Goal: Task Accomplishment & Management: Use online tool/utility

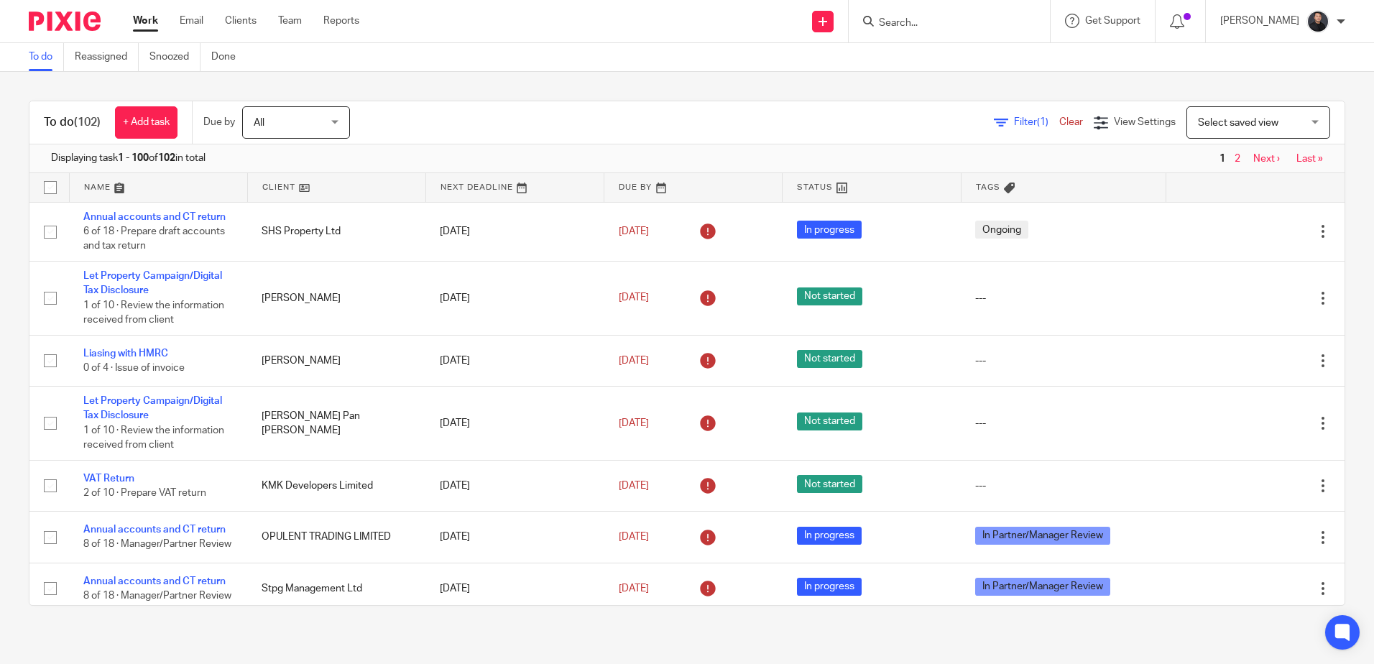
click at [978, 29] on input "Search" at bounding box center [941, 23] width 129 height 13
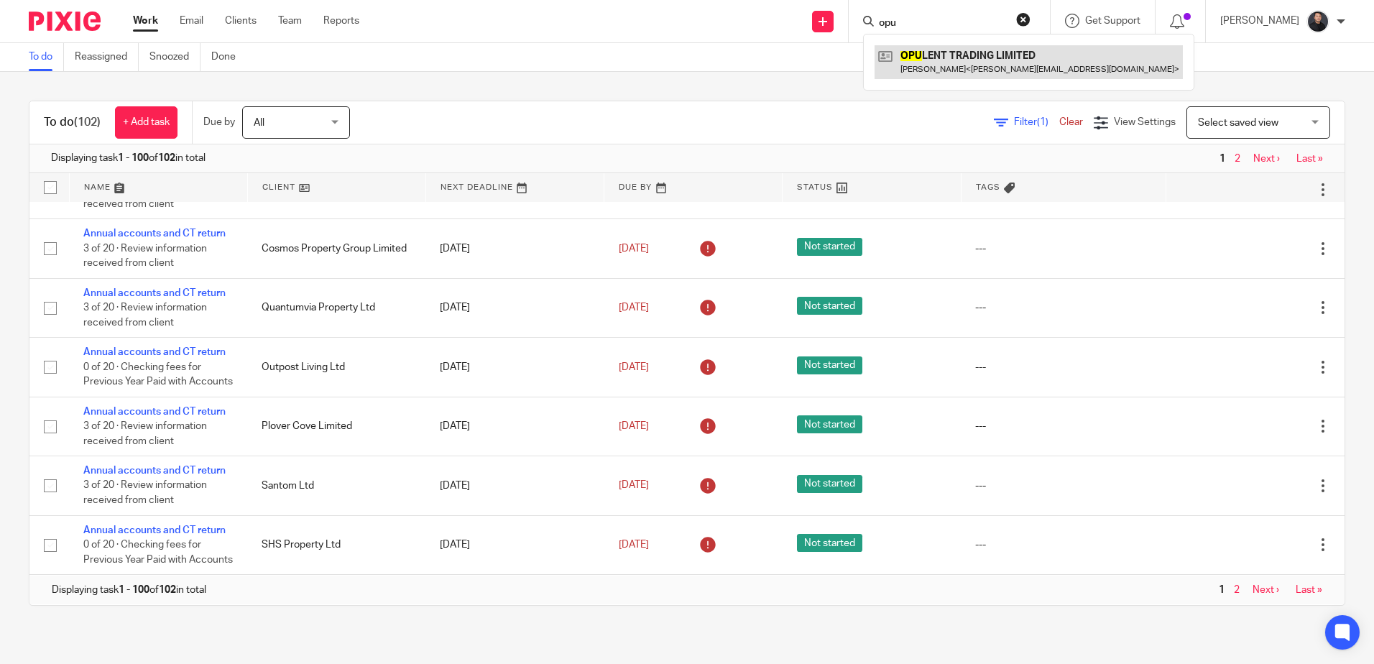
type input "opu"
drag, startPoint x: 975, startPoint y: 56, endPoint x: 821, endPoint y: 11, distance: 160.8
click at [975, 56] on link at bounding box center [1029, 61] width 308 height 33
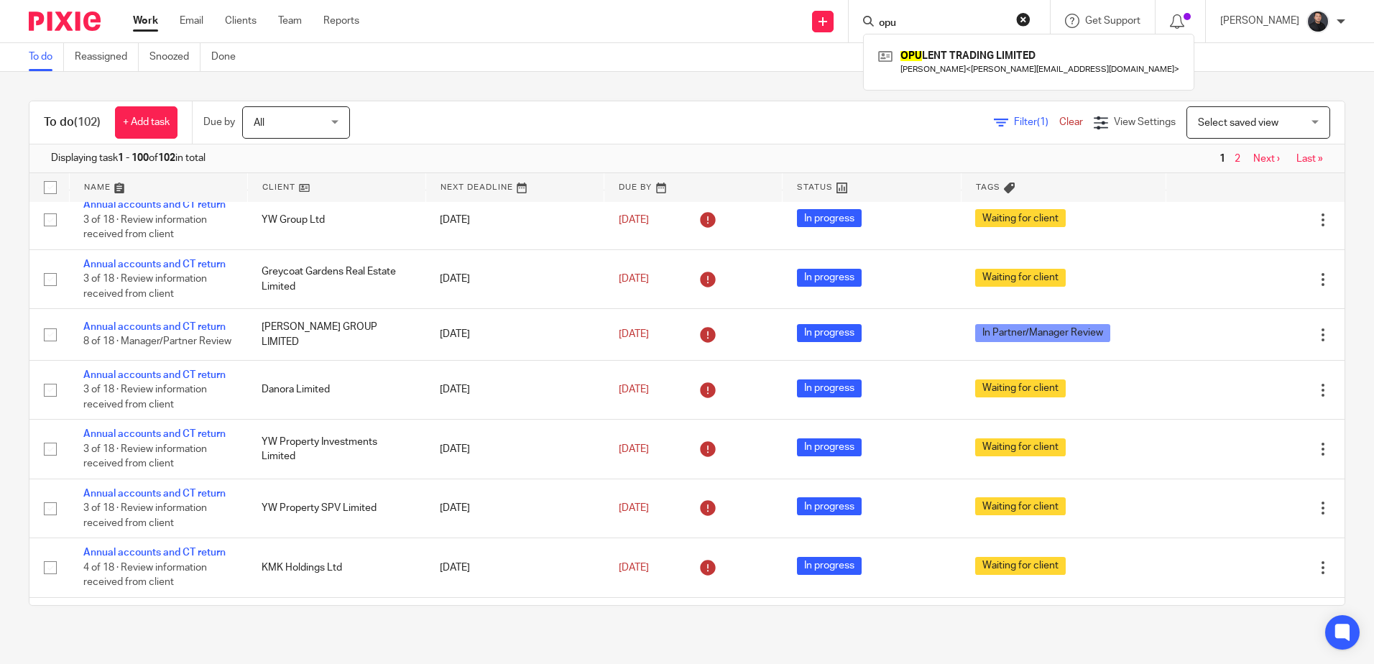
scroll to position [719, 0]
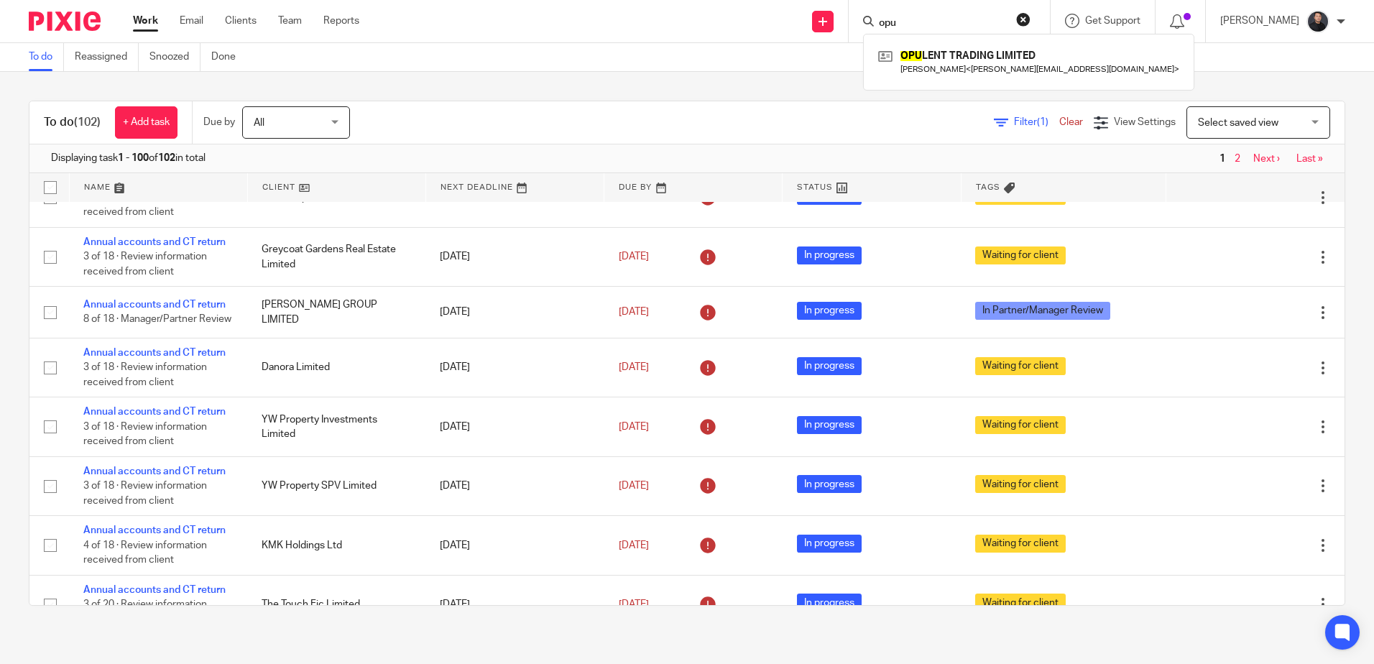
click at [456, 119] on div "Filter (1) Clear View Settings View Settings (1) Filters Clear Save Manage save…" at bounding box center [859, 122] width 969 height 32
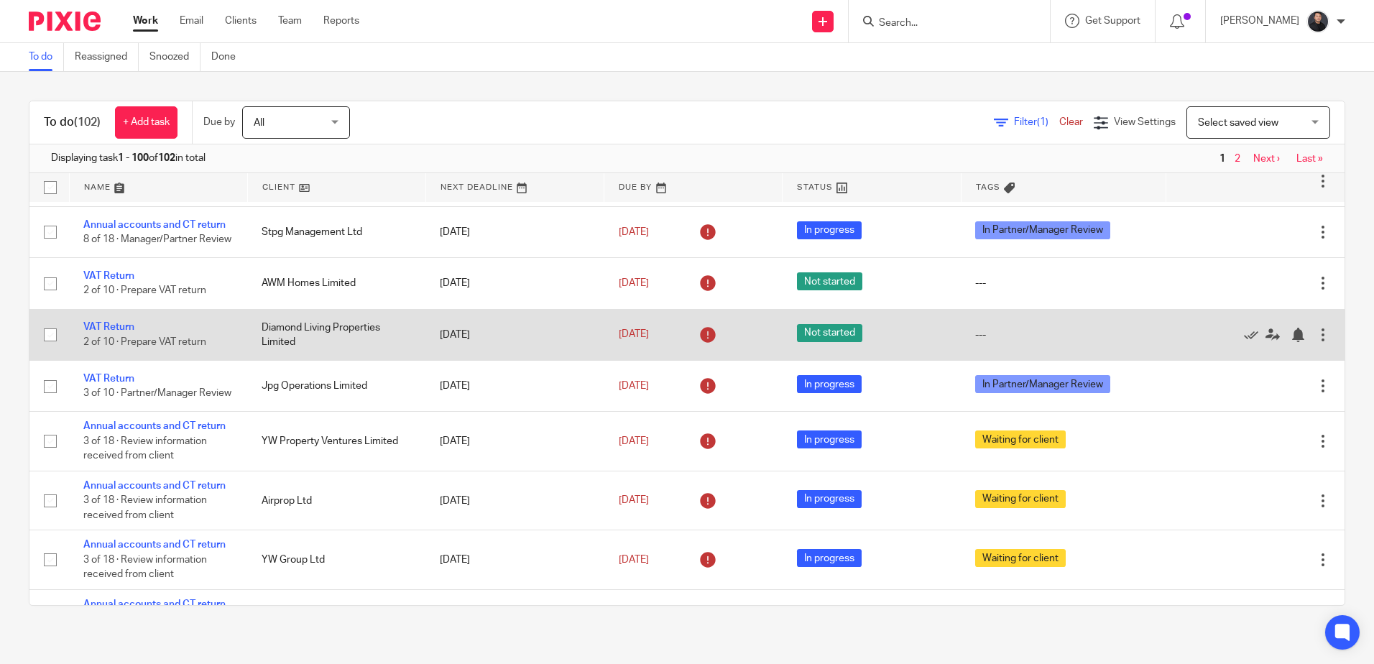
scroll to position [0, 0]
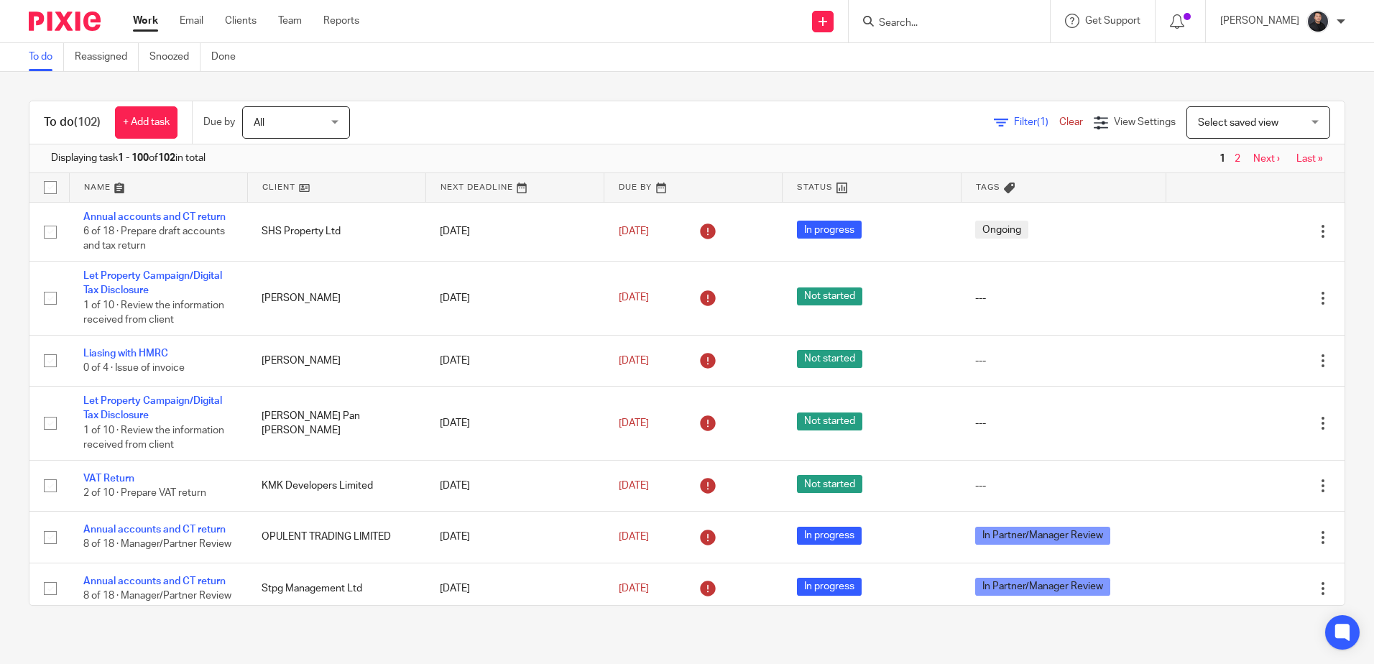
click at [492, 86] on div "To do (102) + Add task Due by All All Today Tomorrow This week Next week This m…" at bounding box center [687, 353] width 1374 height 563
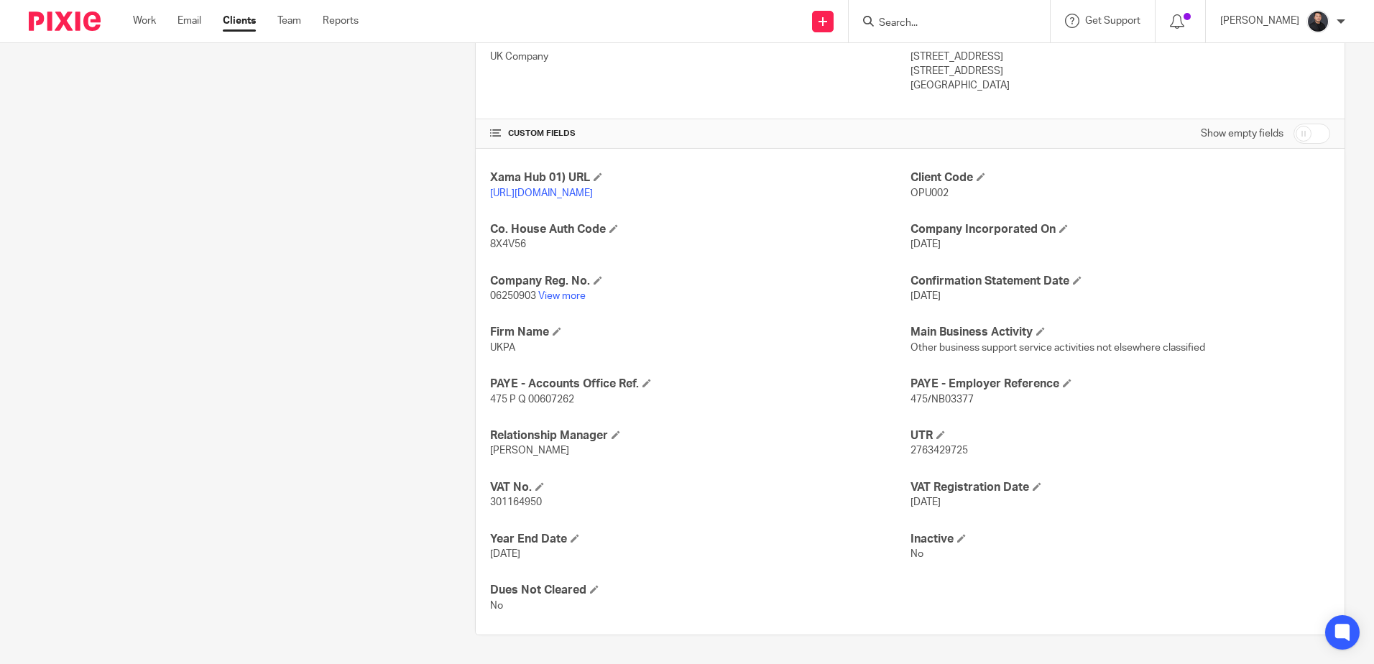
scroll to position [419, 0]
click at [572, 294] on link "View more" at bounding box center [561, 296] width 47 height 10
click at [545, 292] on link "View more" at bounding box center [561, 296] width 47 height 10
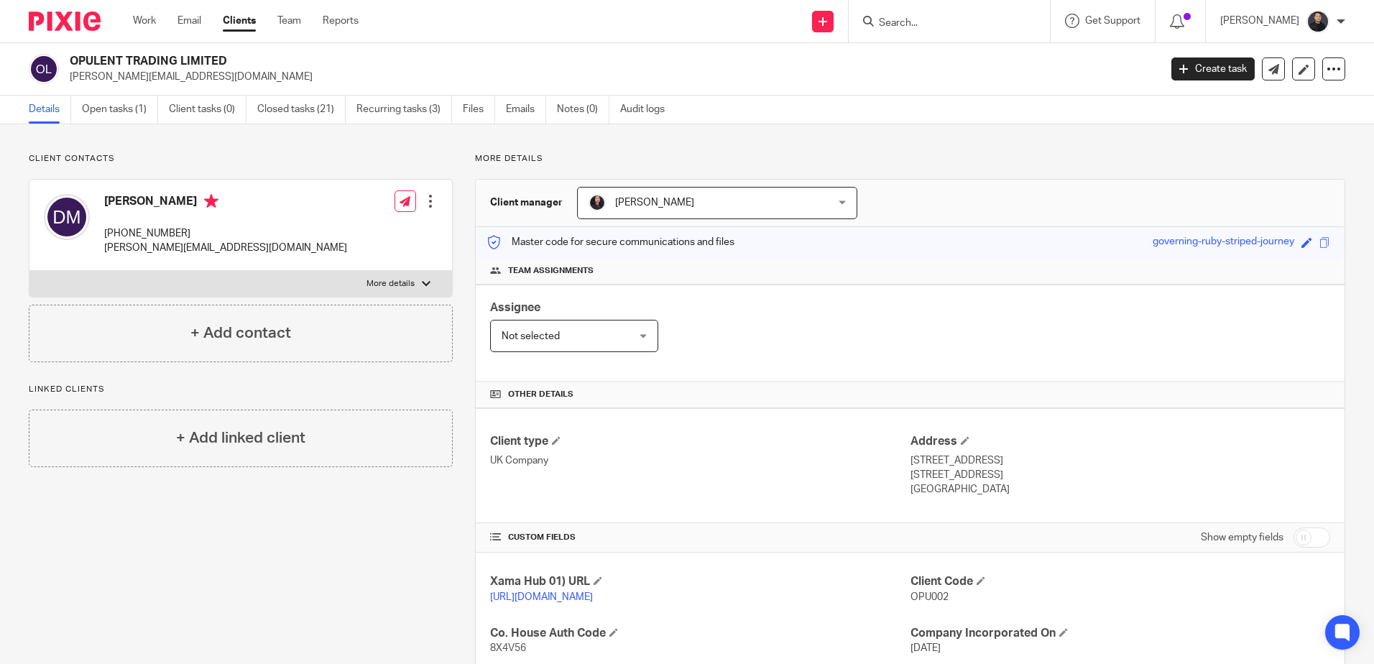
scroll to position [419, 0]
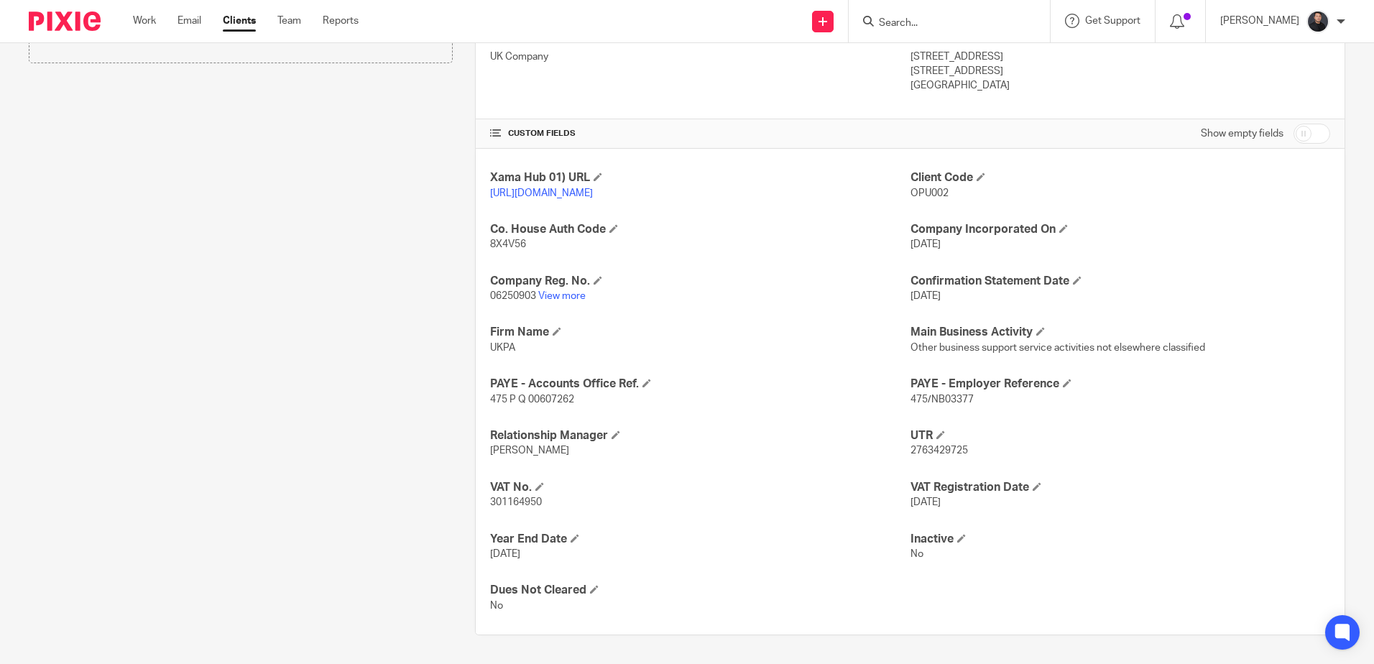
click at [975, 17] on input "Search" at bounding box center [941, 23] width 129 height 13
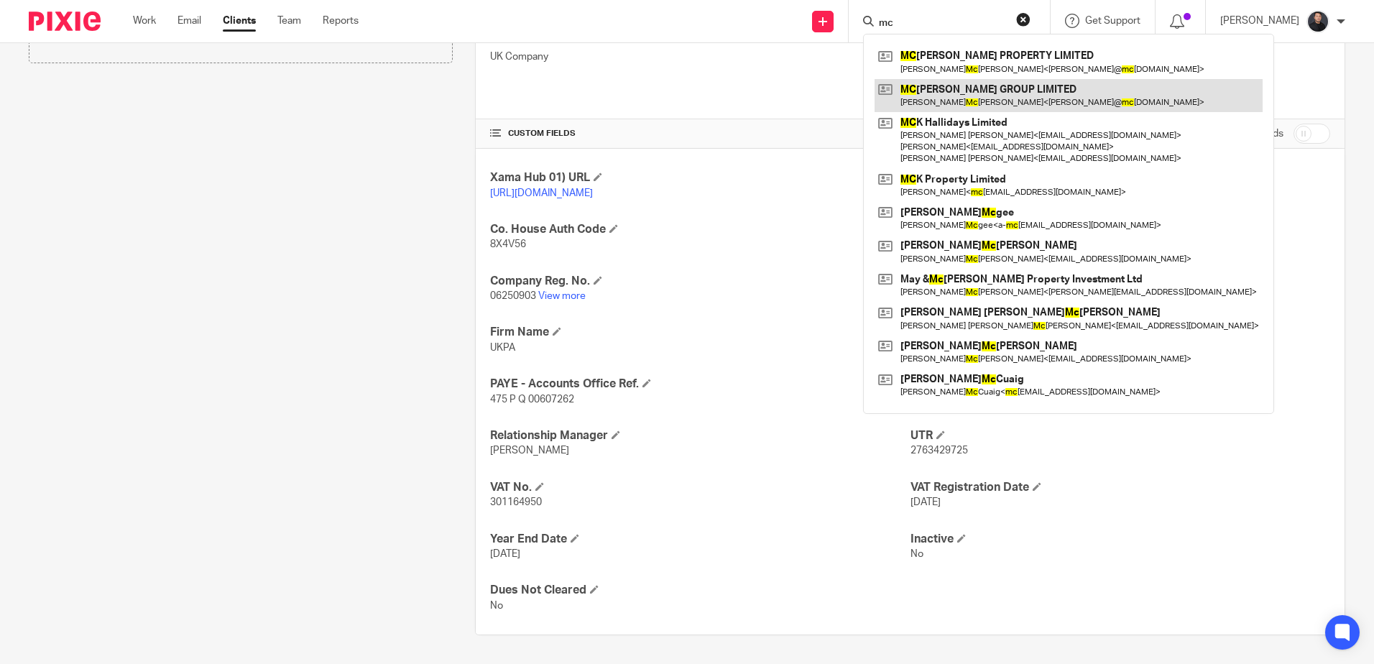
type input "mc"
click at [970, 85] on link at bounding box center [1069, 95] width 388 height 33
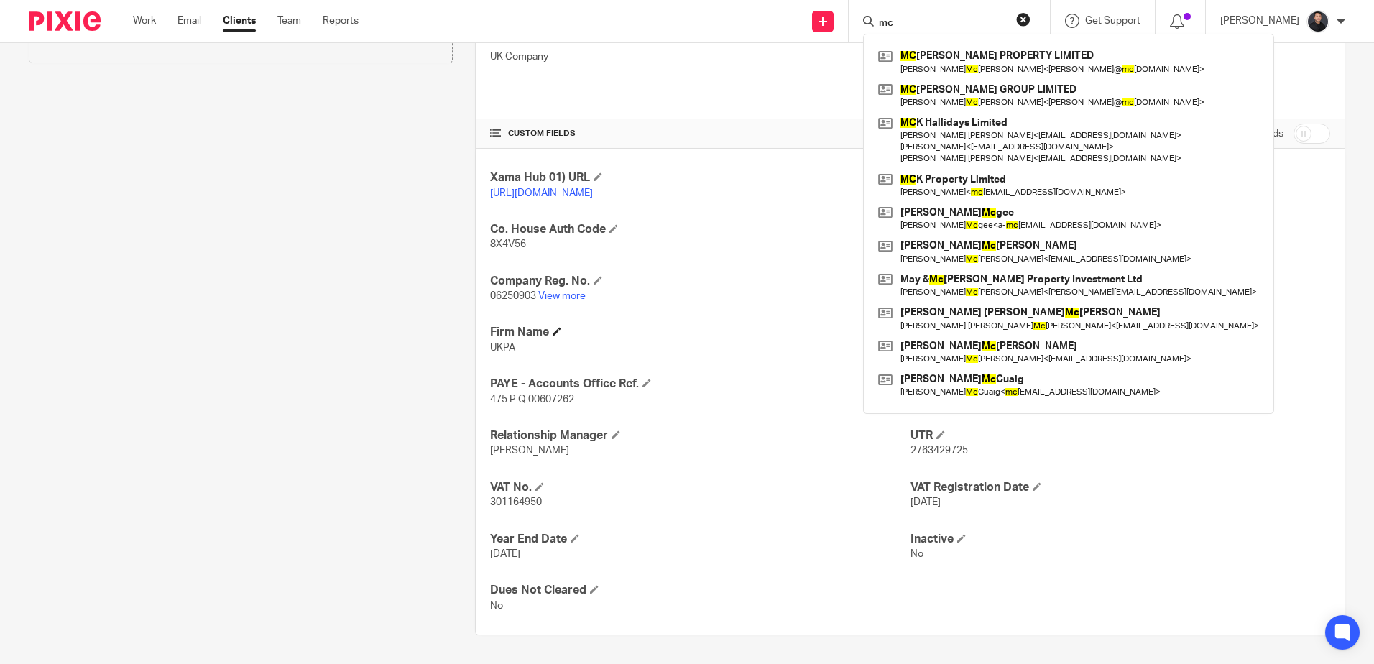
click at [729, 336] on h4 "Firm Name" at bounding box center [700, 332] width 420 height 15
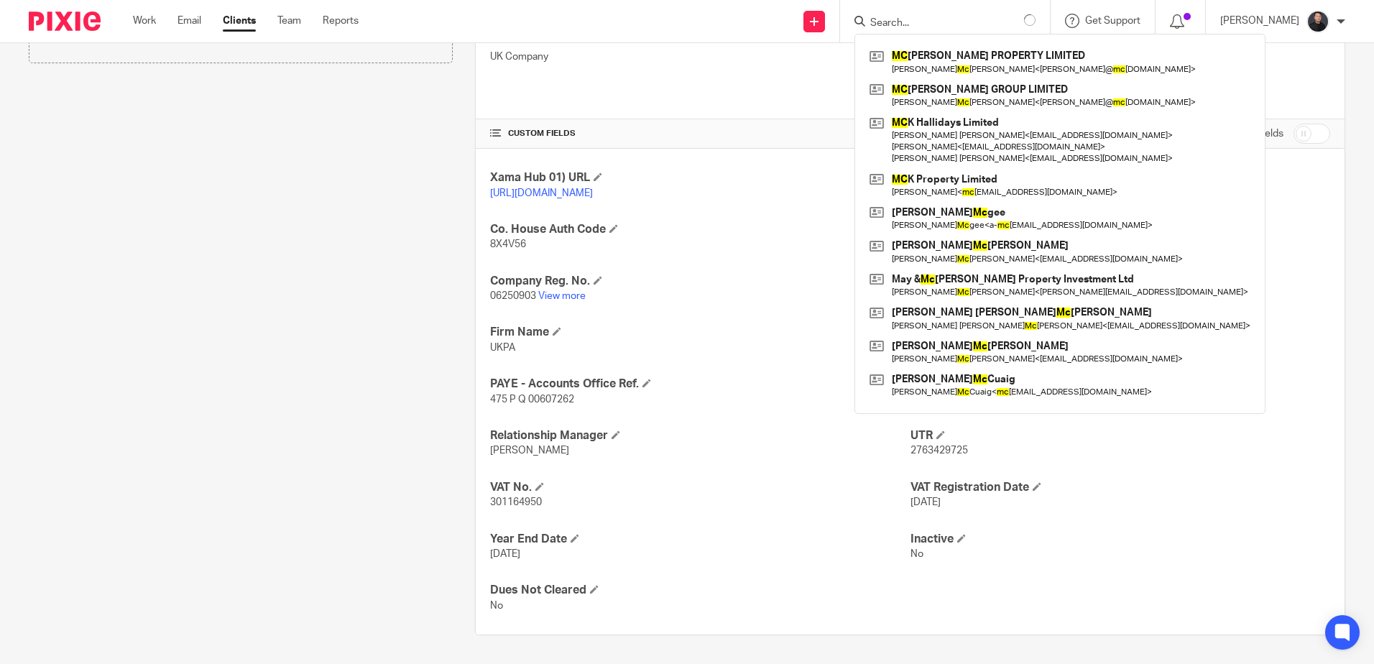
click at [163, 277] on div "Client contacts David McMullan +44 7970808707 david@mcmullangroup.co.uk Edit co…" at bounding box center [229, 192] width 446 height 886
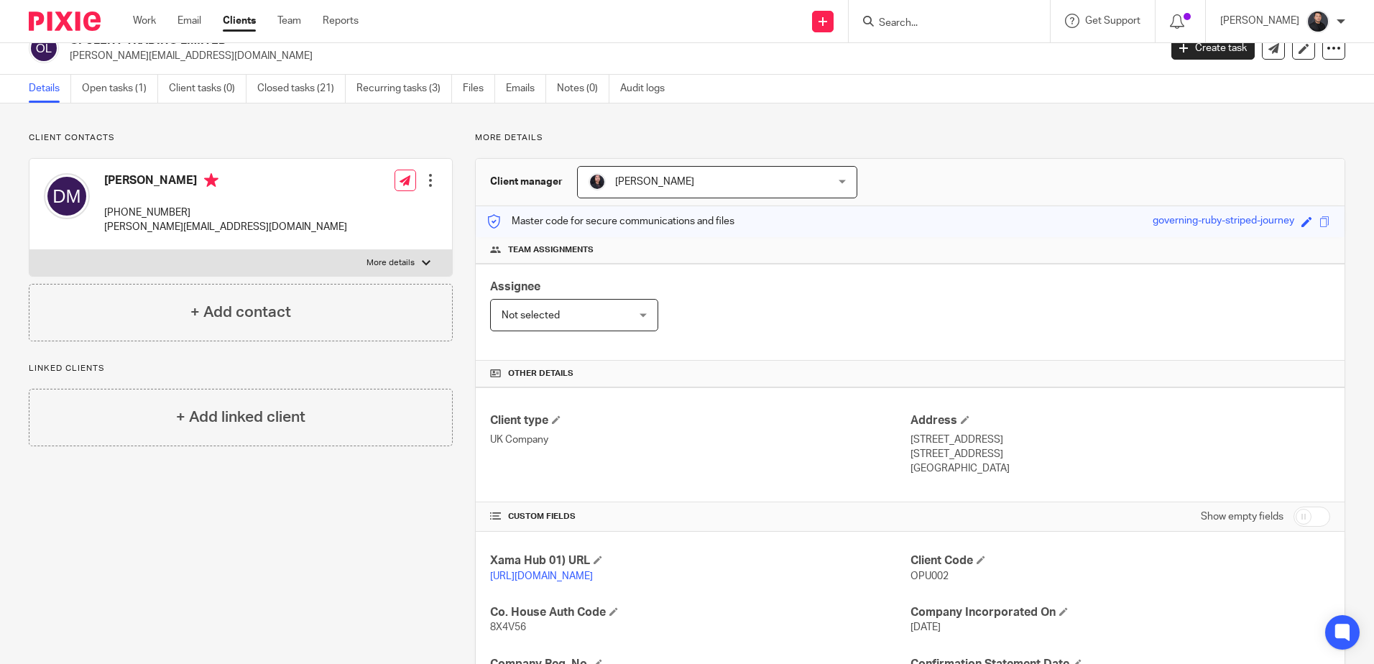
scroll to position [0, 0]
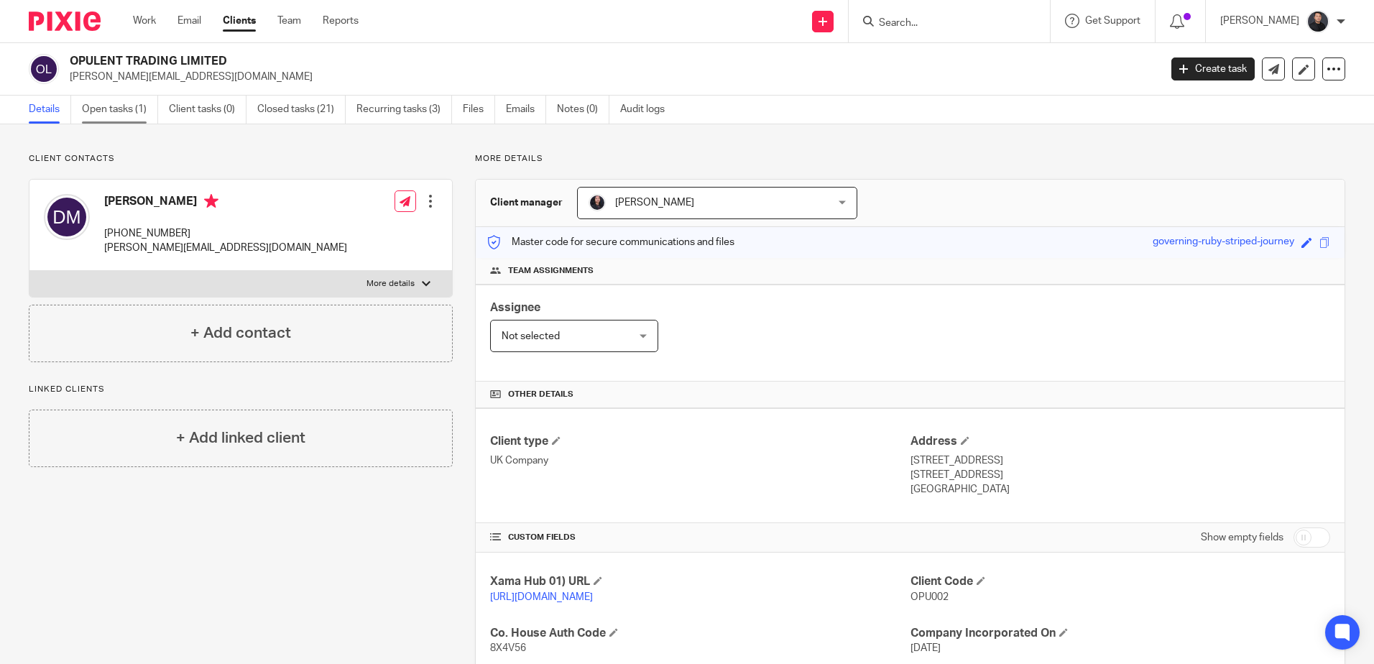
click at [96, 119] on link "Open tasks (1)" at bounding box center [120, 110] width 76 height 28
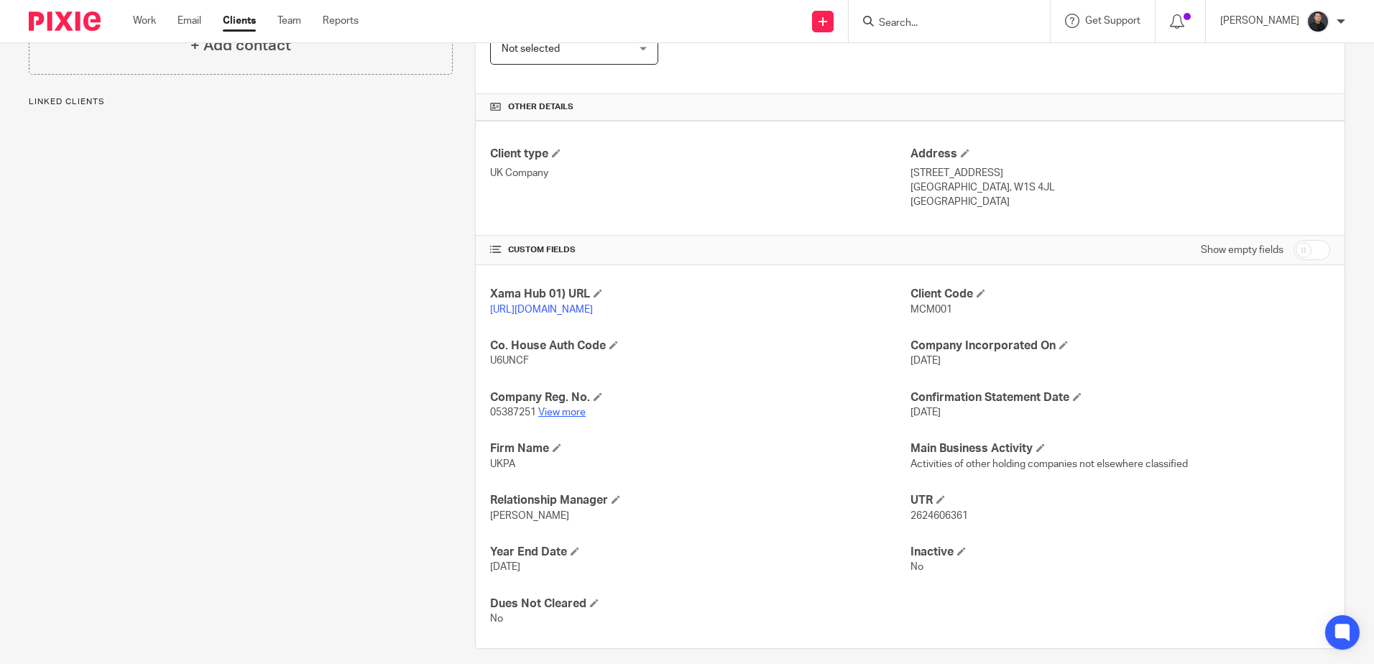
click at [575, 418] on link "View more" at bounding box center [561, 412] width 47 height 10
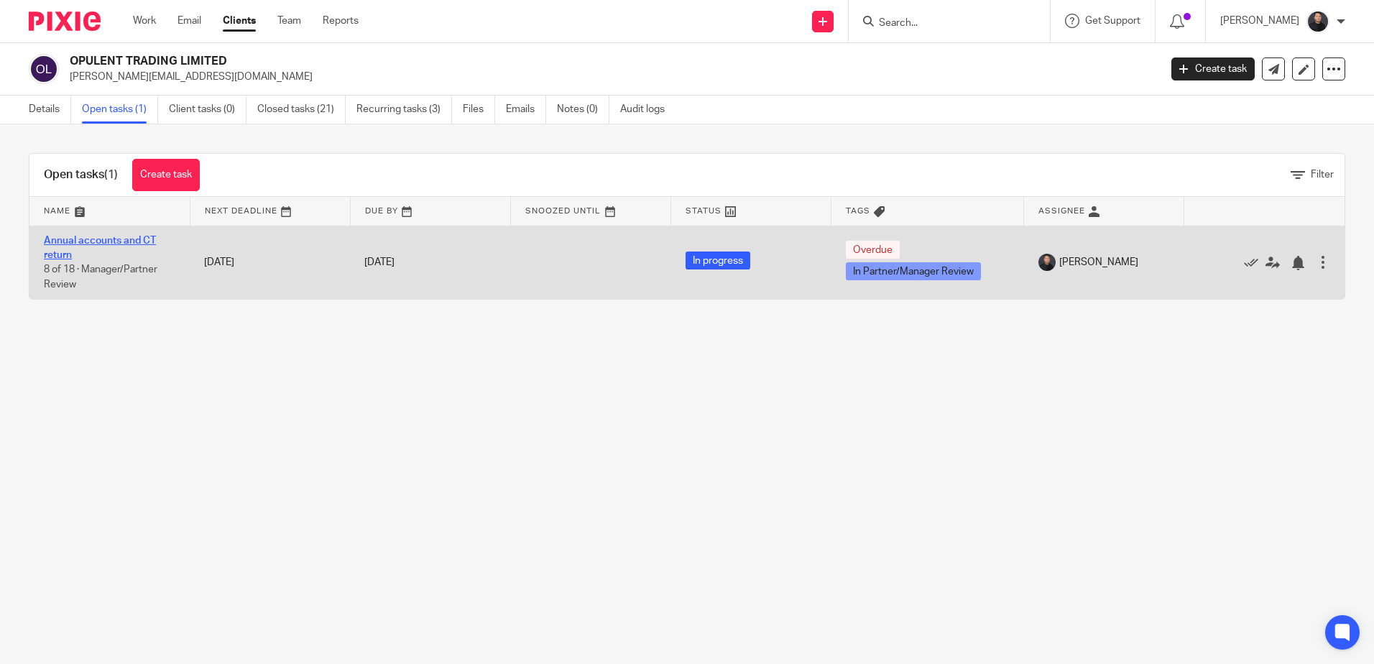
click at [102, 241] on link "Annual accounts and CT return" at bounding box center [100, 248] width 112 height 24
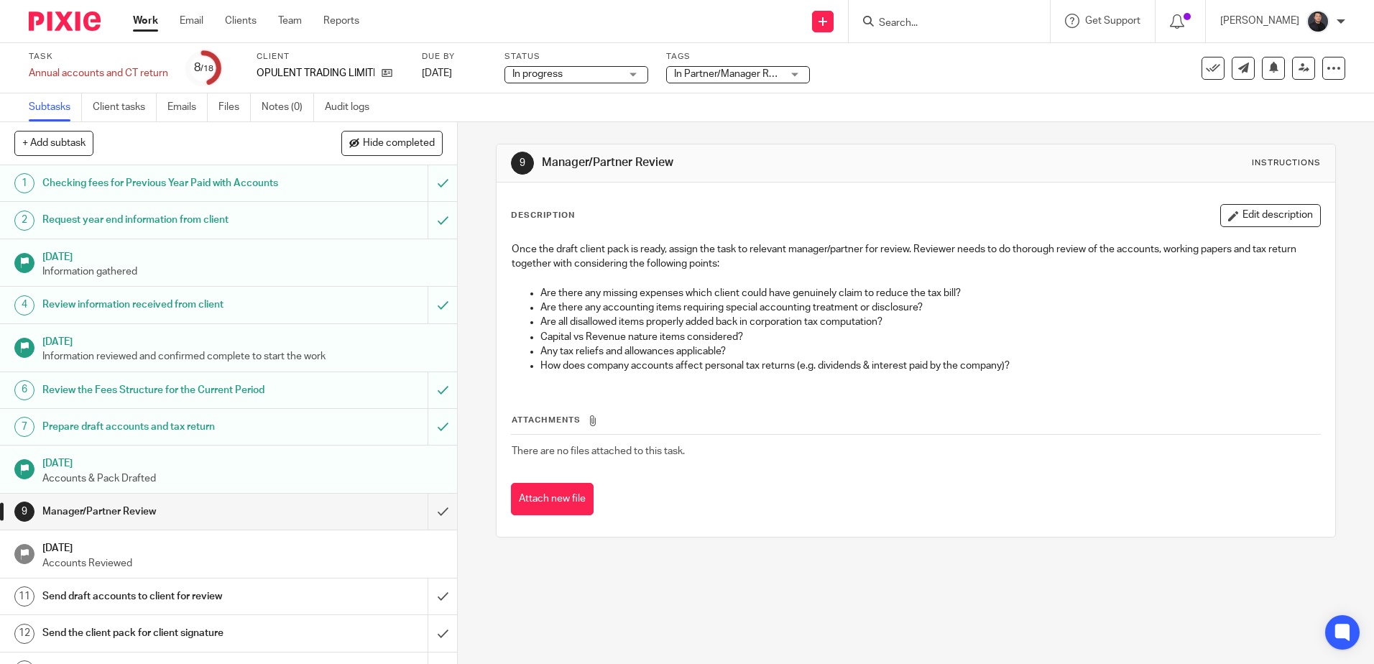
click at [757, 76] on span "In Partner/Manager Review" at bounding box center [734, 74] width 121 height 10
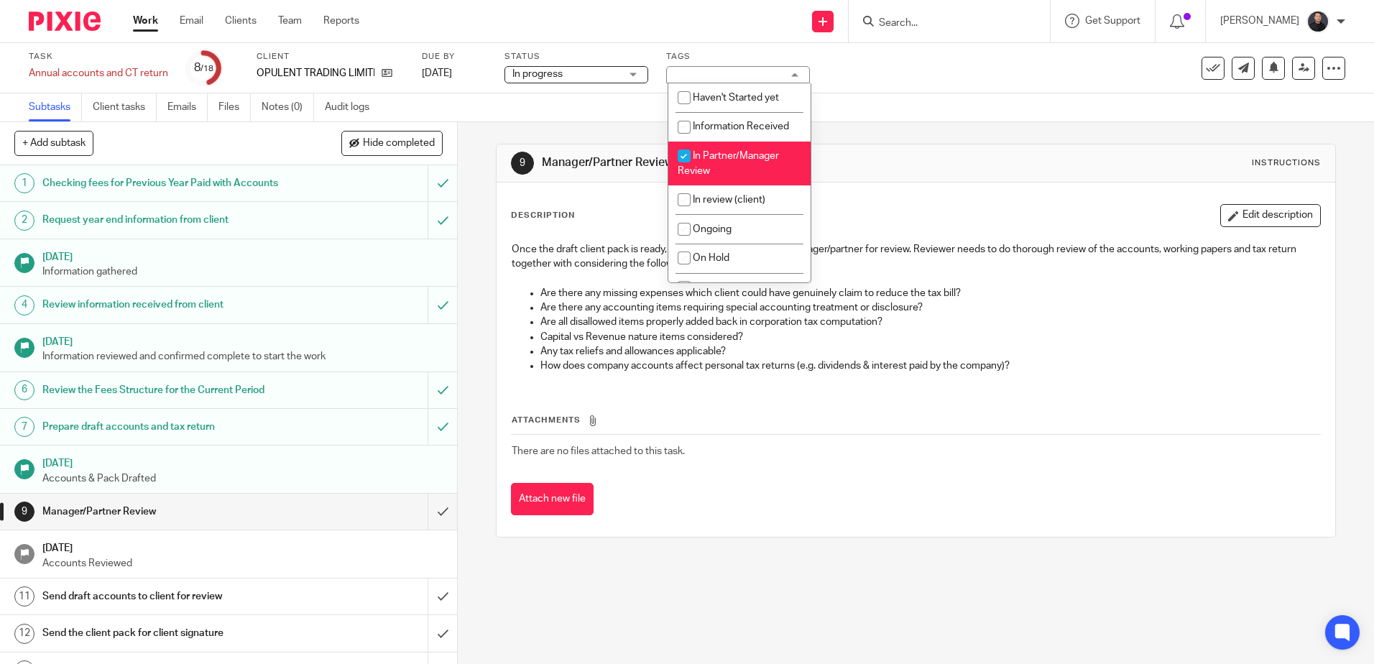
click at [720, 155] on span "In Partner/Manager Review" at bounding box center [728, 163] width 101 height 25
checkbox input "false"
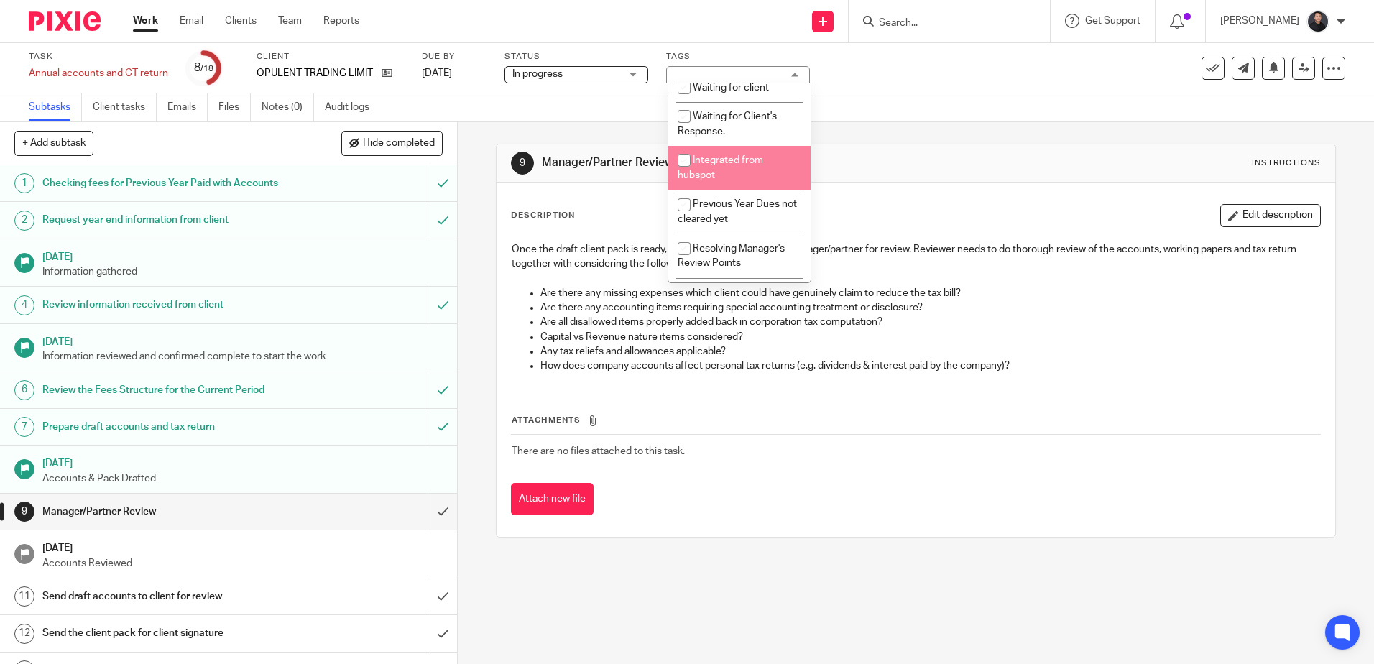
scroll to position [327, 0]
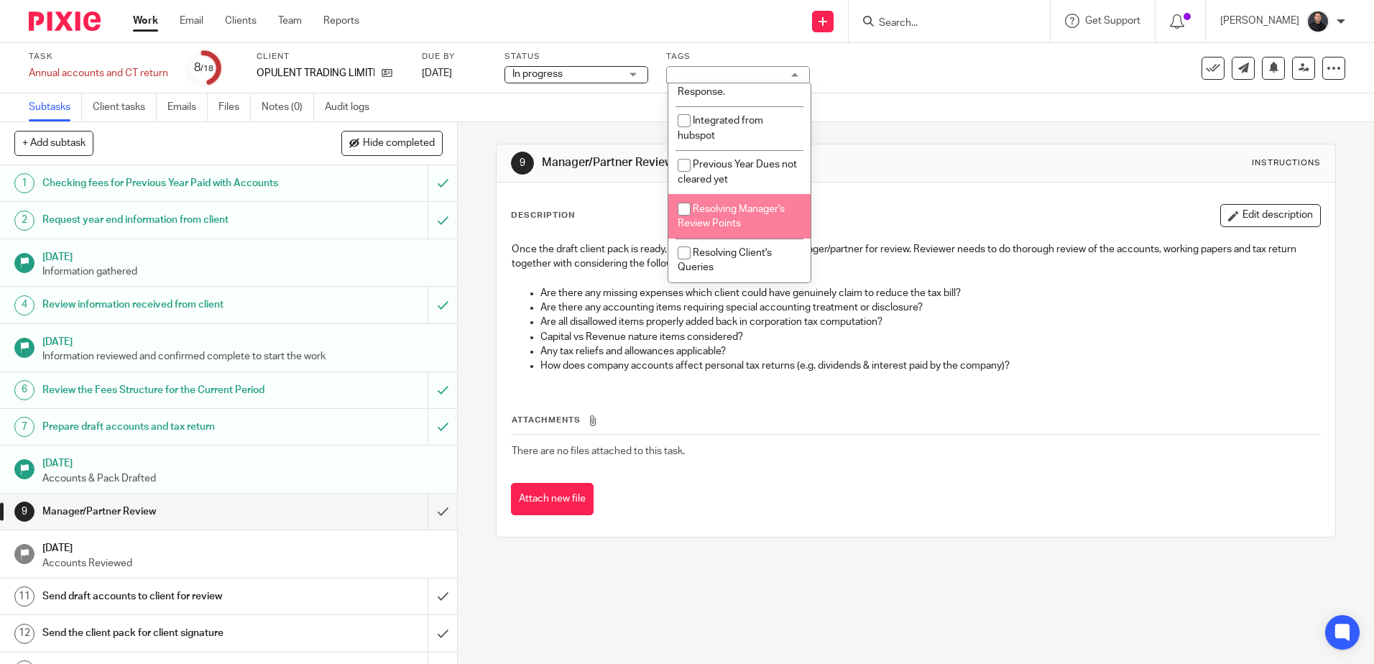
click at [727, 209] on span "Resolving Manager's Review Points" at bounding box center [731, 216] width 107 height 25
checkbox input "true"
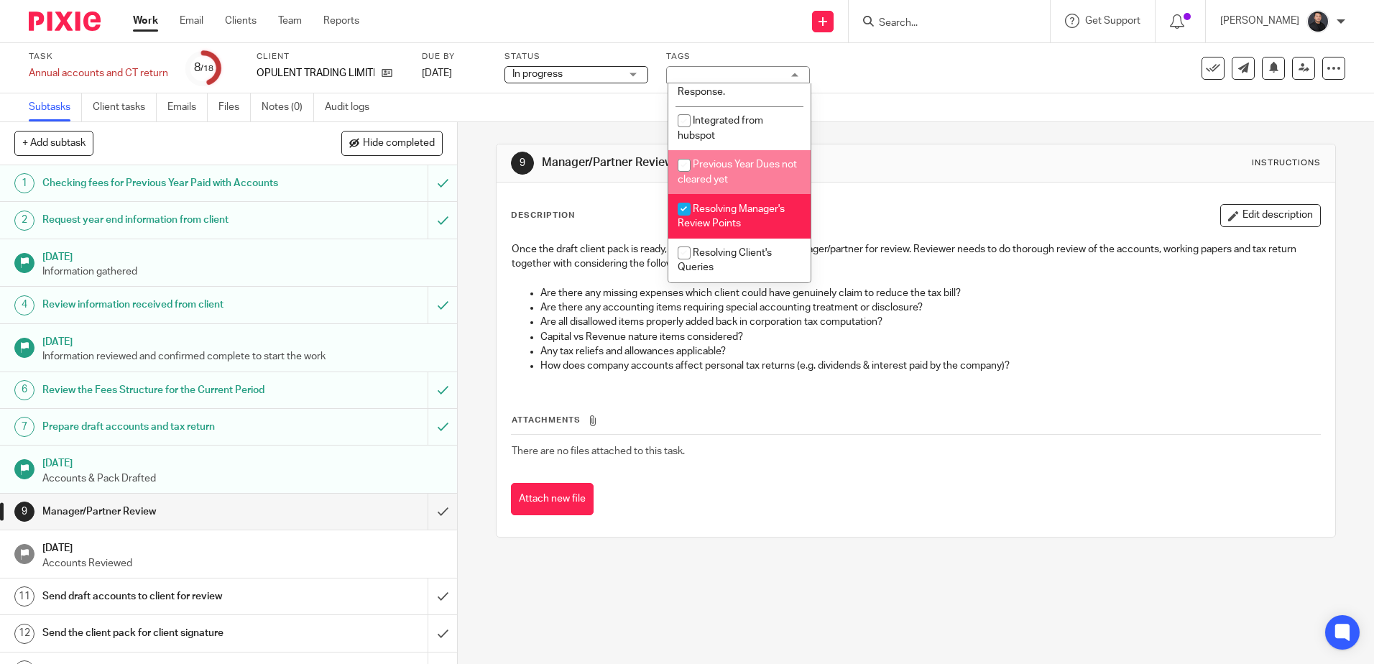
click at [867, 107] on div "Subtasks Client tasks Emails Files Notes (0) Audit logs" at bounding box center [687, 107] width 1374 height 29
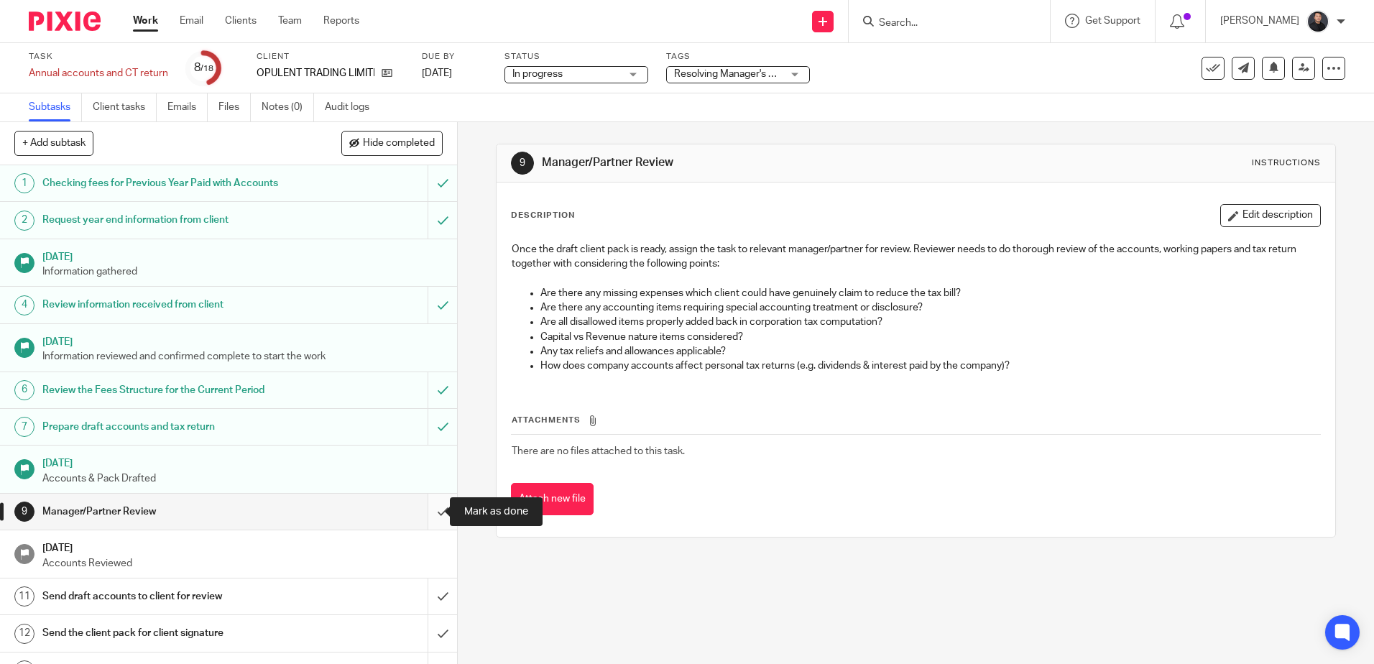
click at [423, 505] on input "submit" at bounding box center [228, 512] width 457 height 36
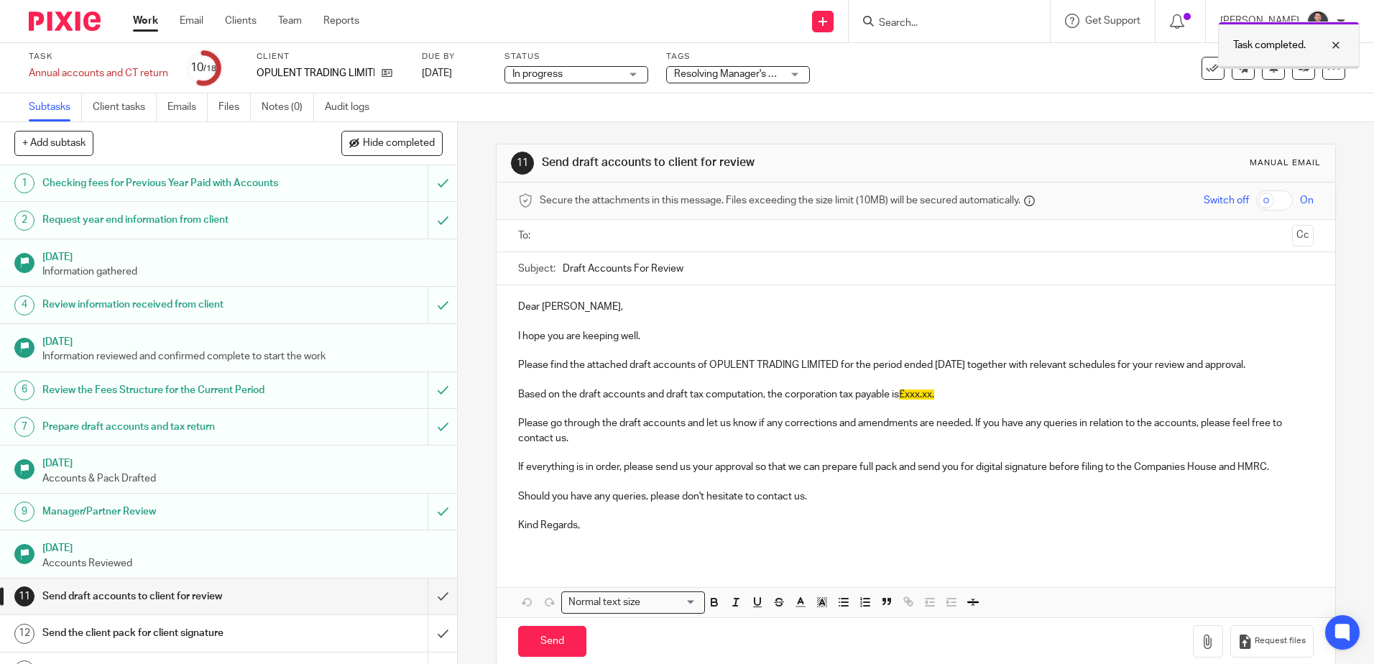
click at [1336, 45] on div at bounding box center [1325, 45] width 39 height 17
click at [1299, 70] on icon at bounding box center [1304, 68] width 11 height 11
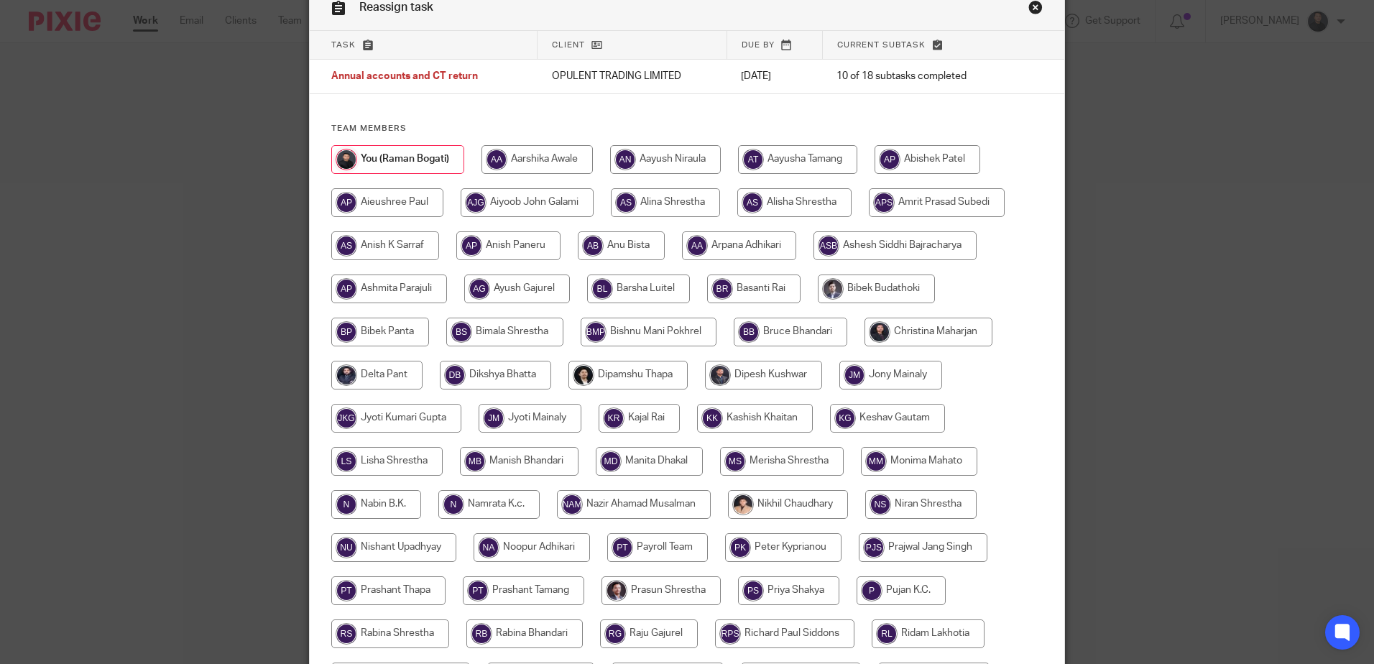
scroll to position [72, 0]
click at [637, 294] on input "radio" at bounding box center [638, 289] width 103 height 29
radio input "true"
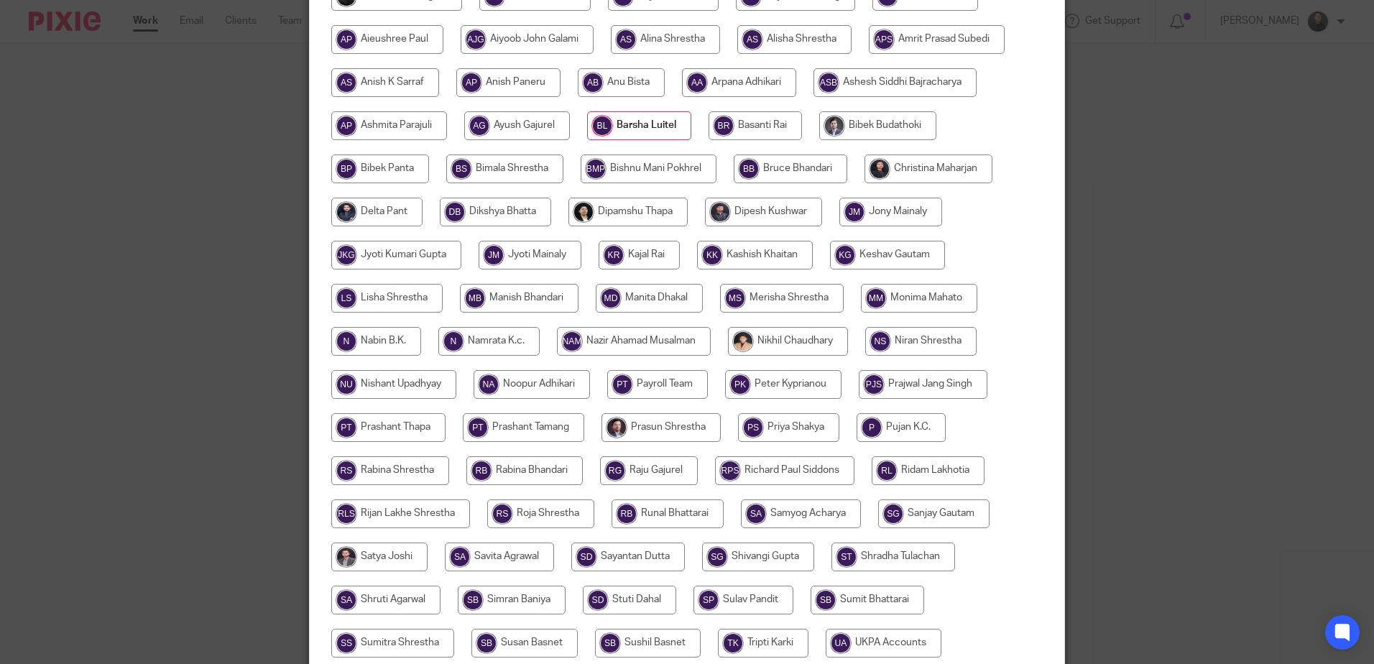
scroll to position [448, 0]
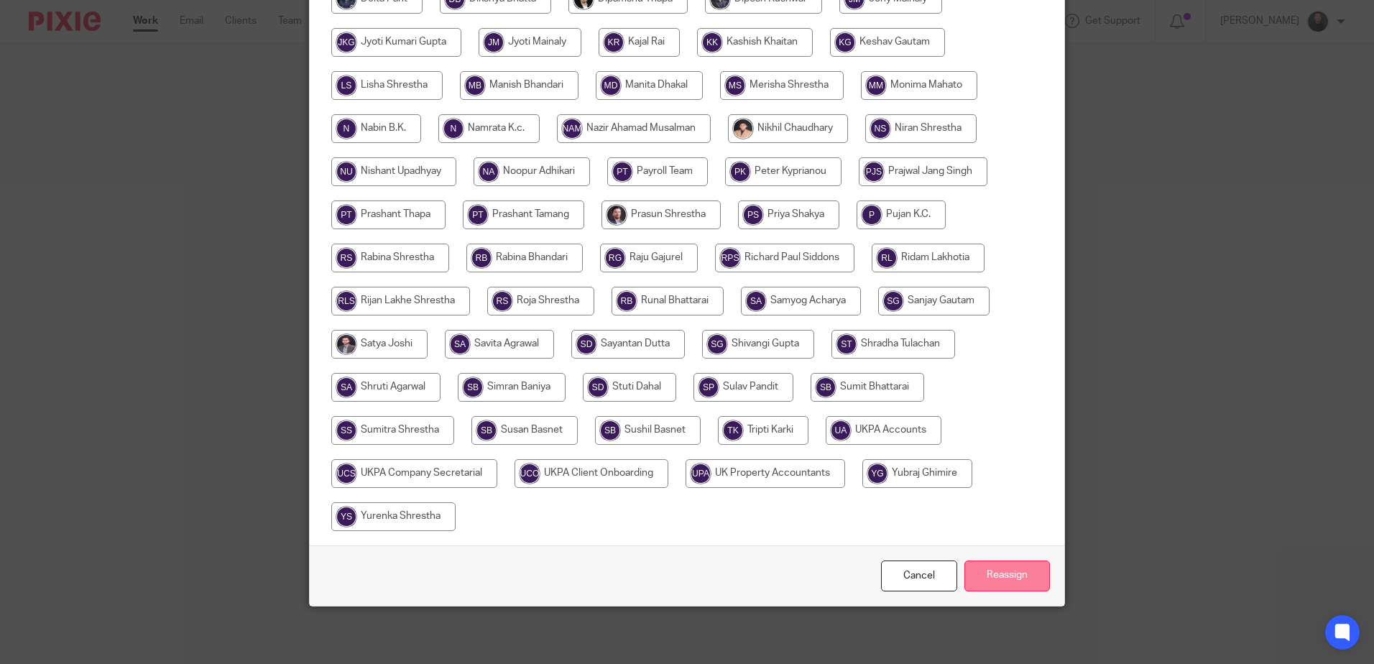
click at [1021, 586] on input "Reassign" at bounding box center [1007, 576] width 86 height 31
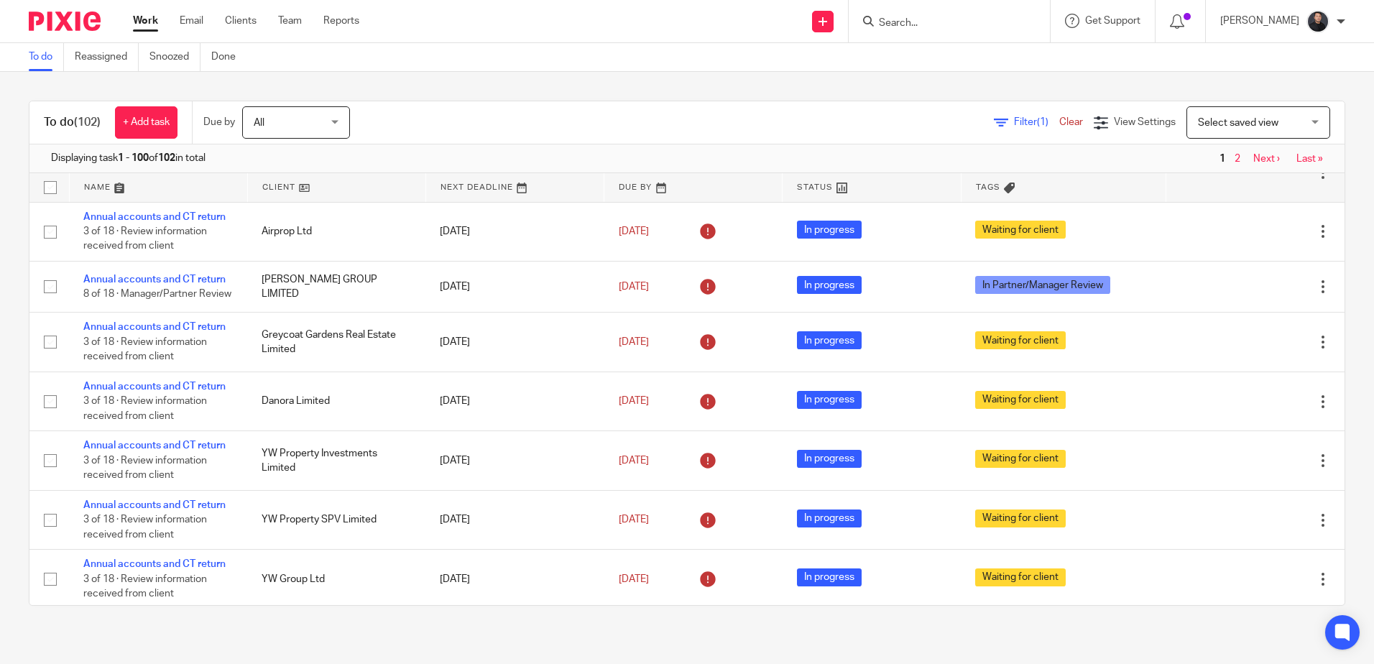
scroll to position [575, 0]
